Goal: Use online tool/utility: Use online tool/utility

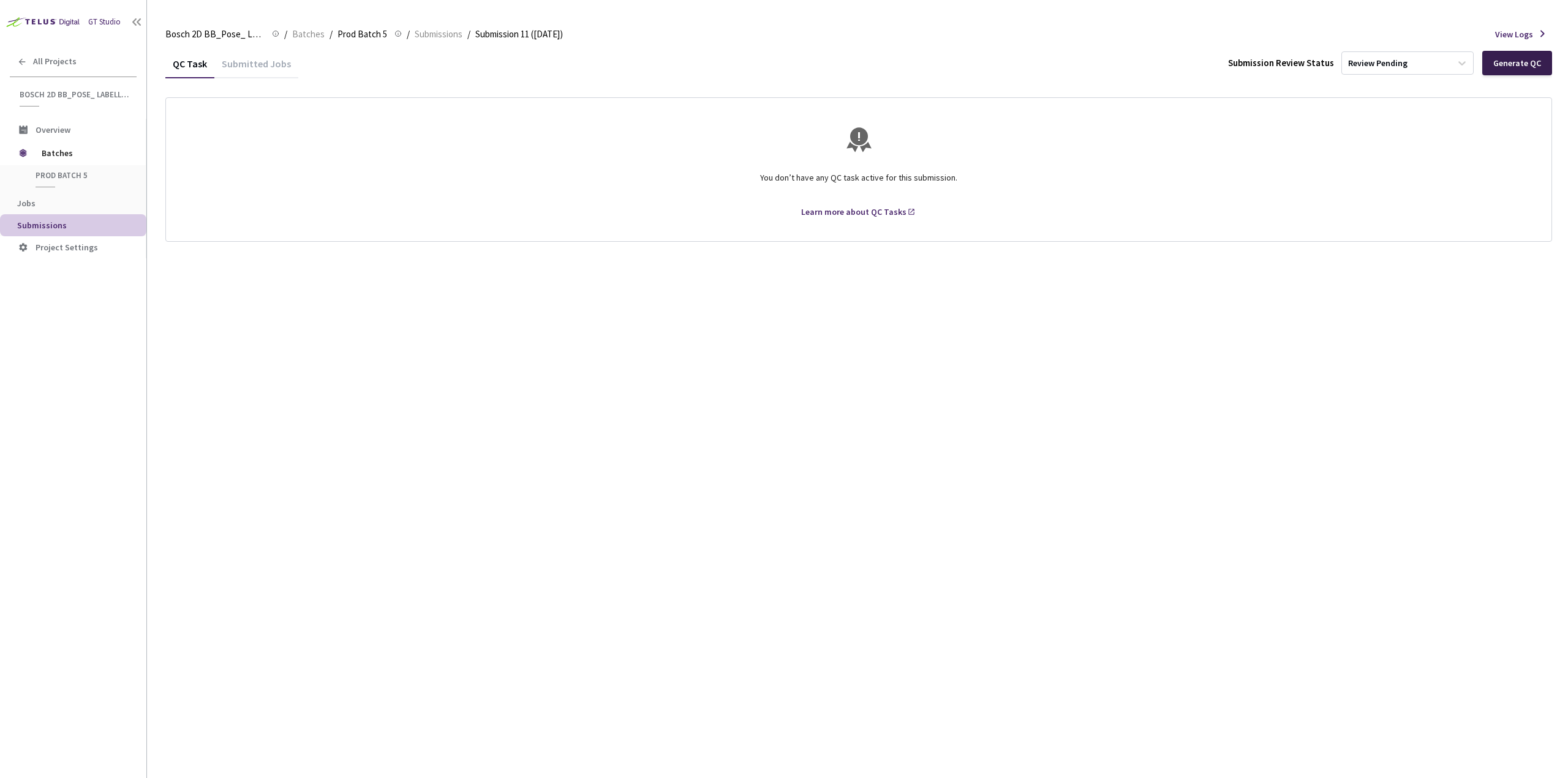
click at [1519, 64] on div "Generate QC" at bounding box center [1517, 63] width 48 height 10
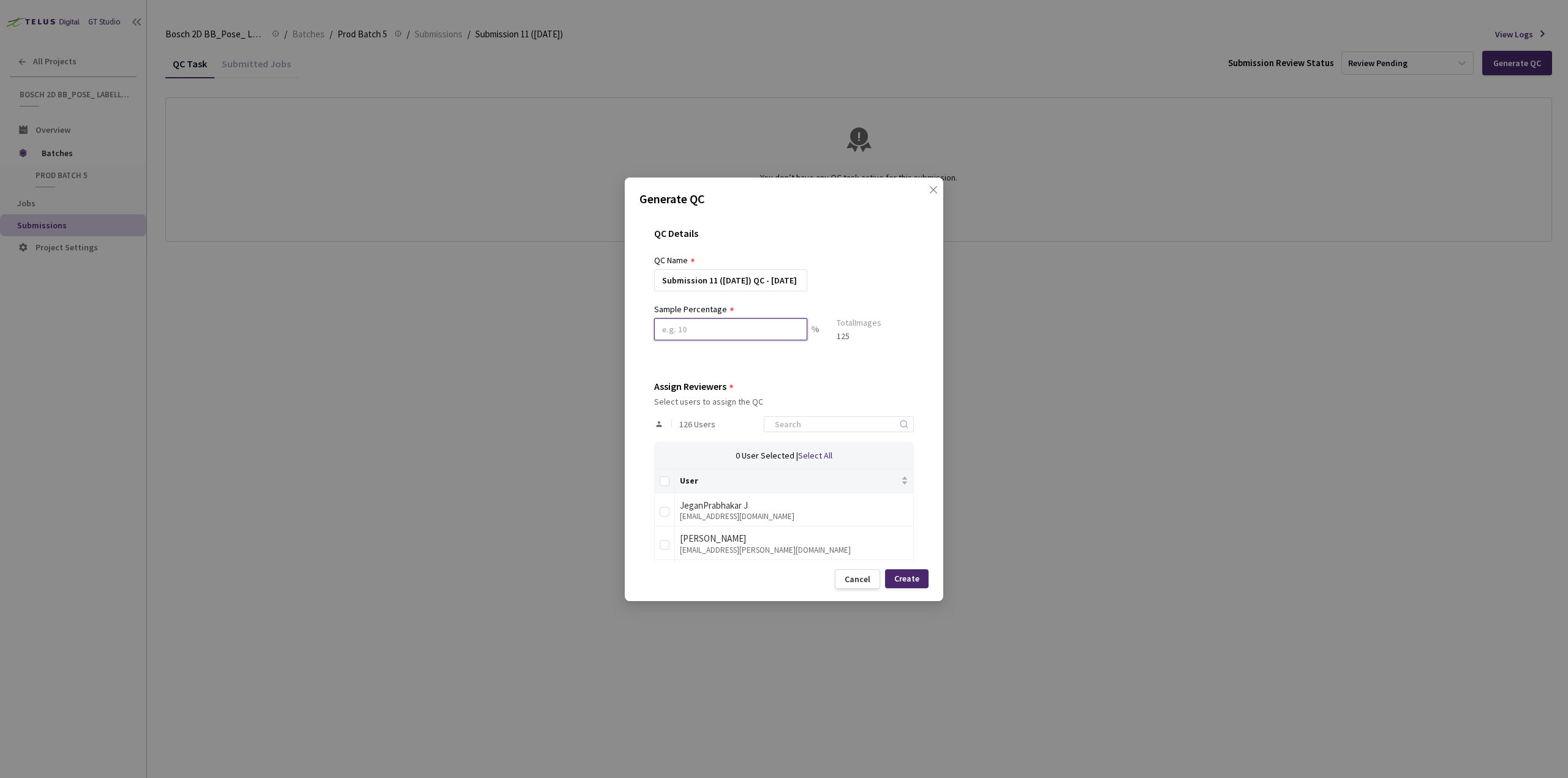
click at [736, 331] on input at bounding box center [731, 329] width 153 height 22
type input "100"
click at [834, 425] on input at bounding box center [833, 428] width 130 height 14
type input "[PERSON_NAME]"
click at [666, 548] on input "checkbox" at bounding box center [665, 550] width 10 height 10
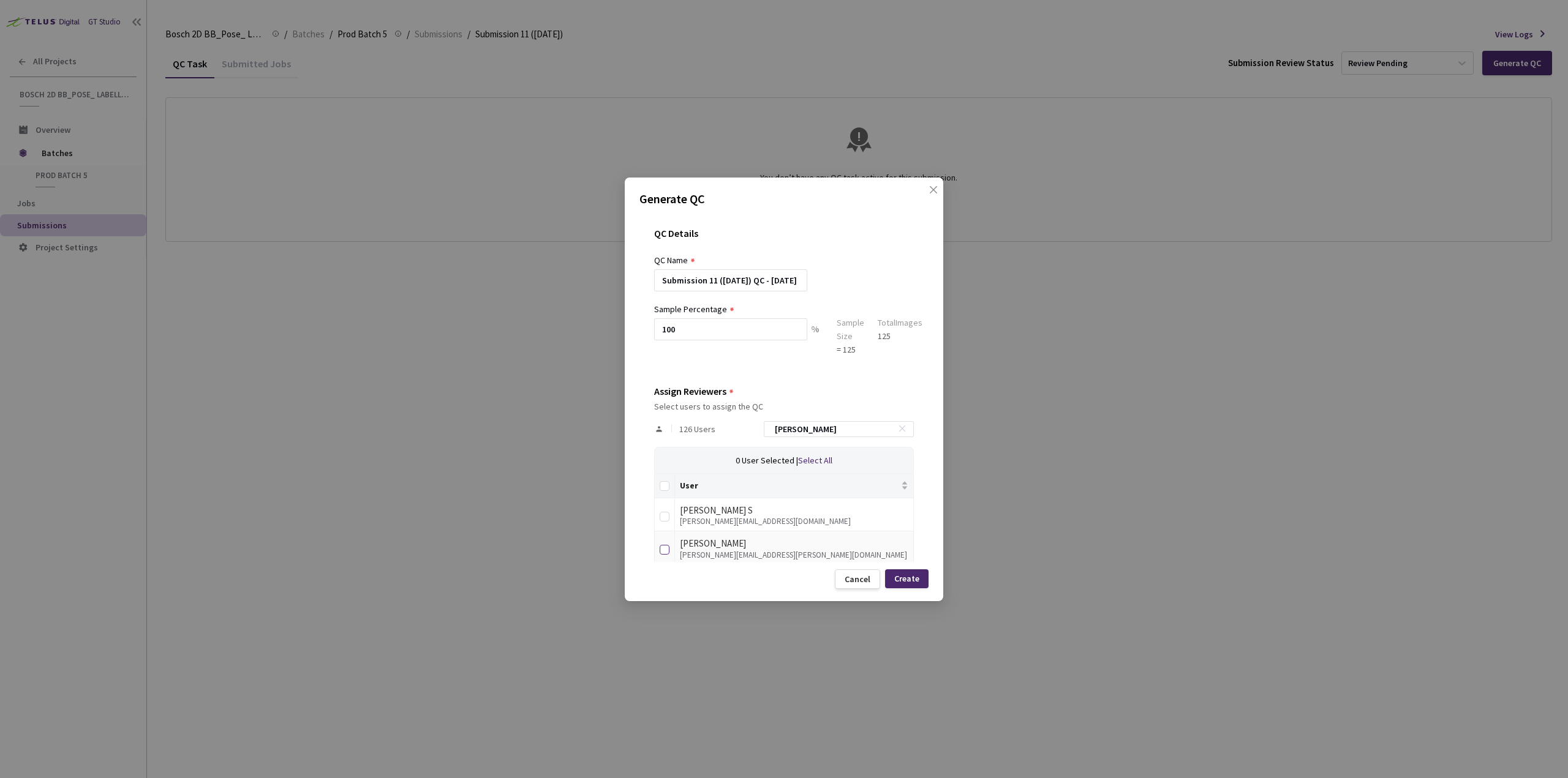
checkbox input "true"
click at [909, 582] on div "Create" at bounding box center [907, 579] width 25 height 10
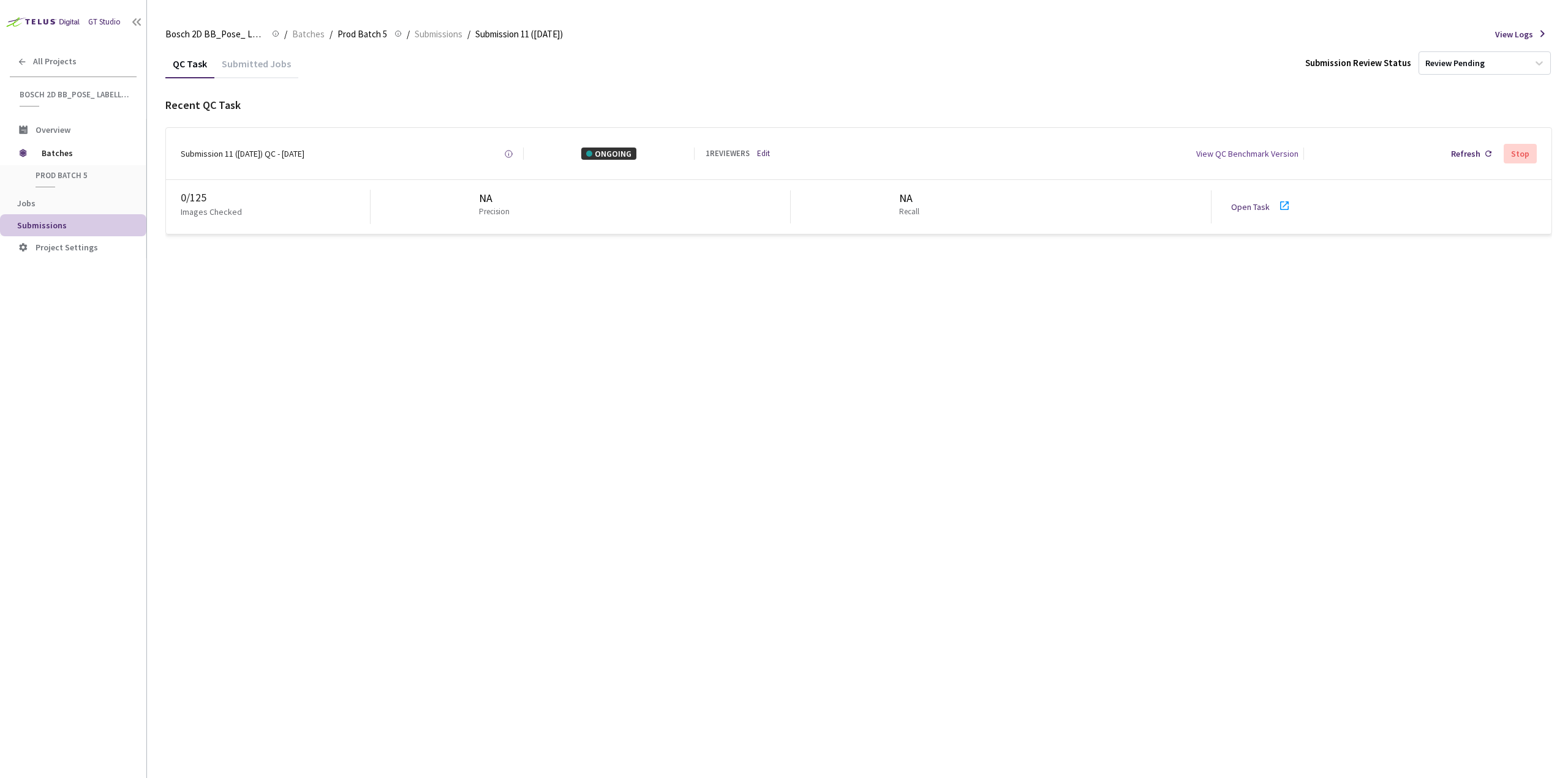
click at [342, 422] on div "QC Task Submitted Jobs Submission Review Status Review Pending Recent QC Task S…" at bounding box center [859, 414] width 1387 height 729
click at [1284, 212] on icon at bounding box center [1284, 205] width 14 height 14
